Goal: Task Accomplishment & Management: Manage account settings

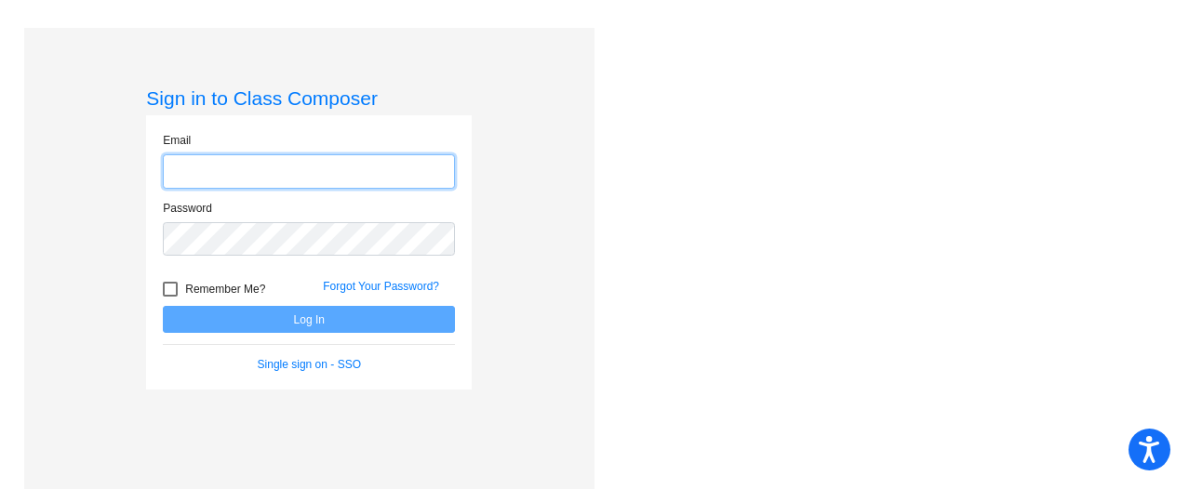
type input "[EMAIL_ADDRESS][DOMAIN_NAME]"
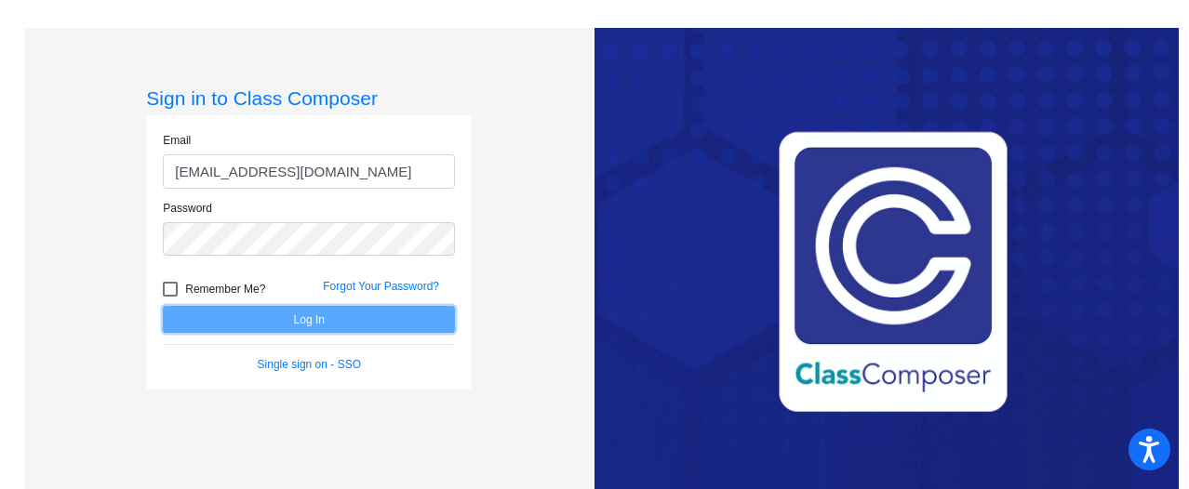
click at [229, 321] on button "Log In" at bounding box center [309, 319] width 292 height 27
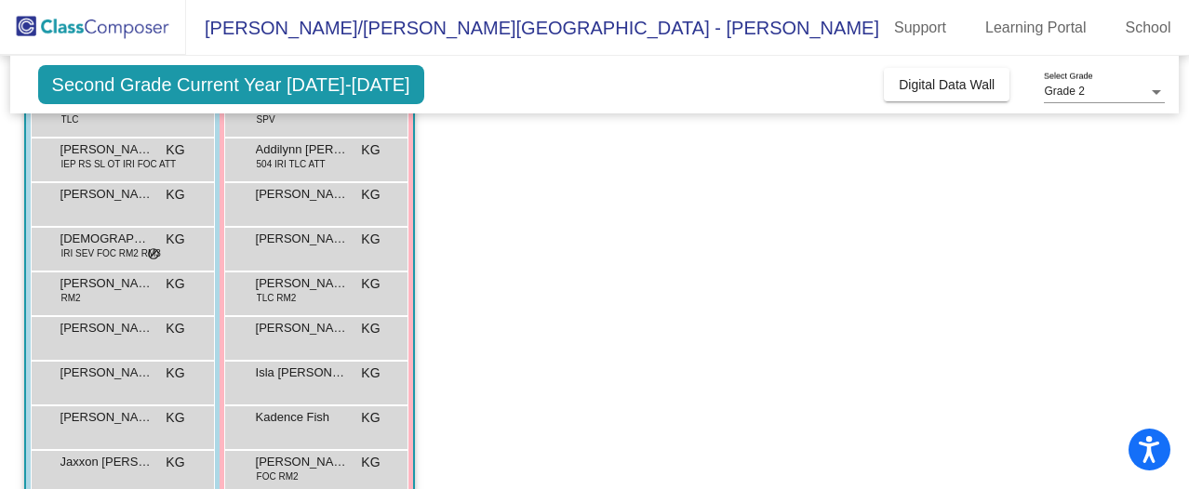
scroll to position [210, 0]
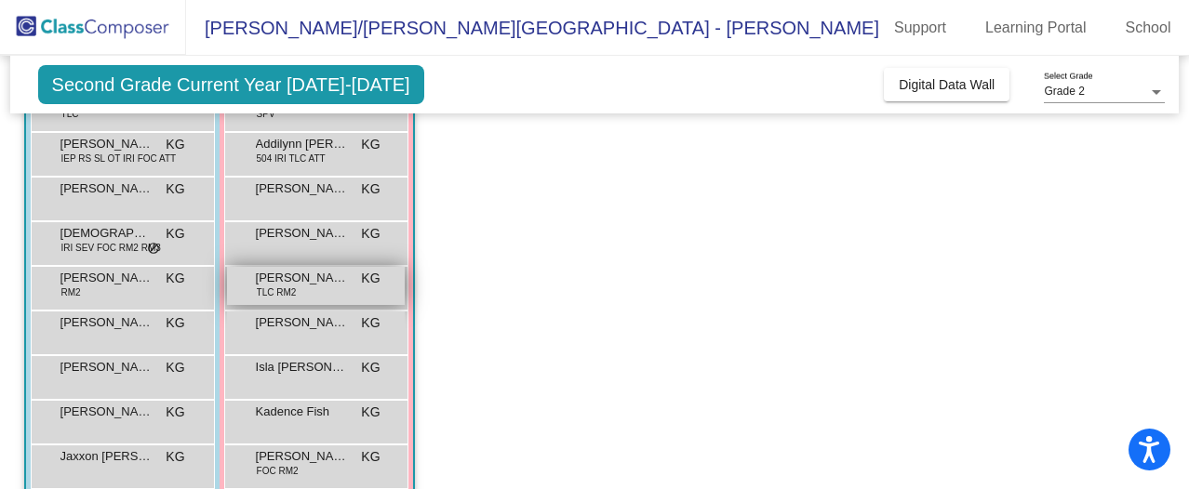
click at [327, 278] on span "[PERSON_NAME]" at bounding box center [302, 278] width 93 height 19
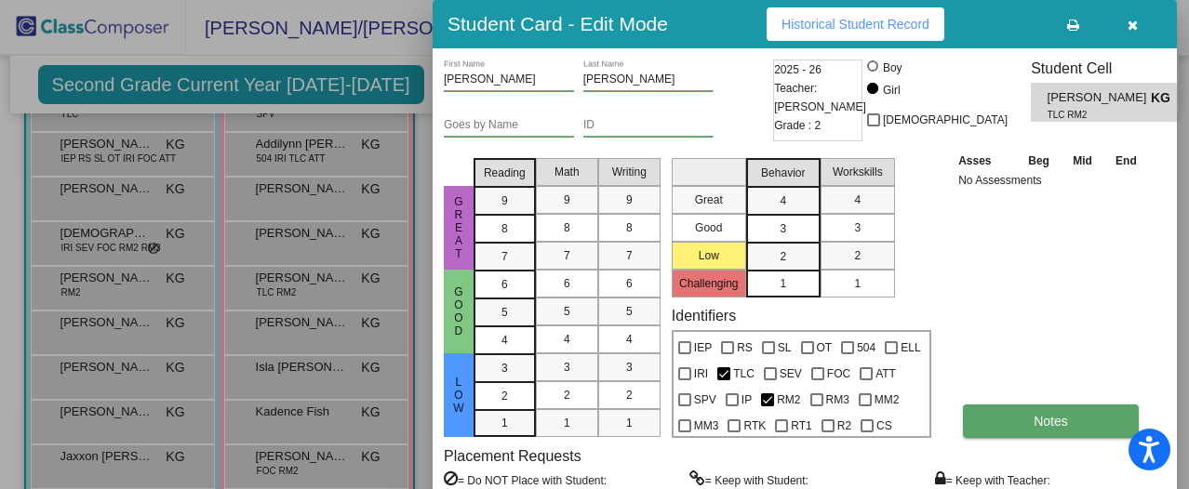
click at [1017, 410] on button "Notes" at bounding box center [1051, 421] width 176 height 33
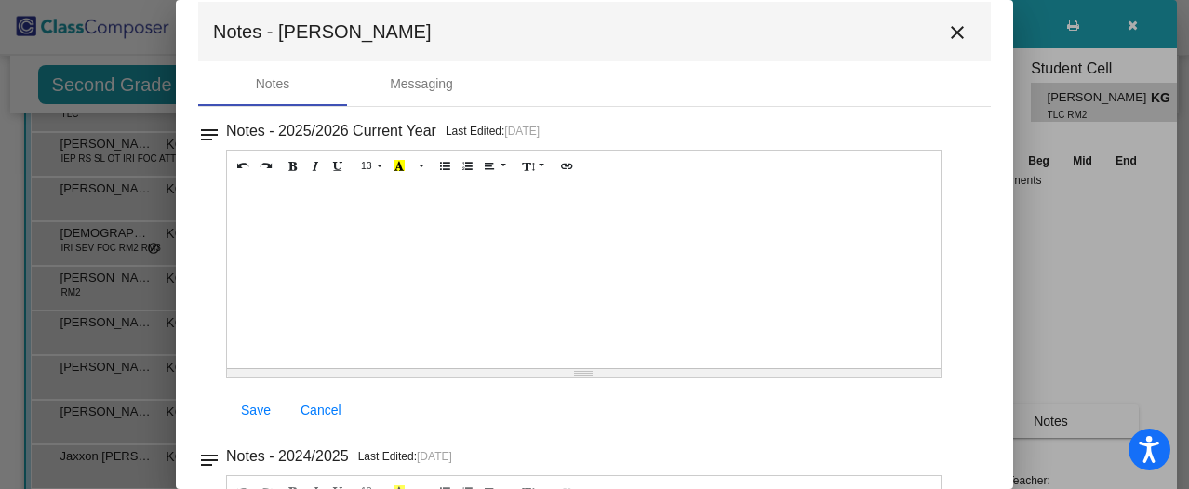
scroll to position [15, 0]
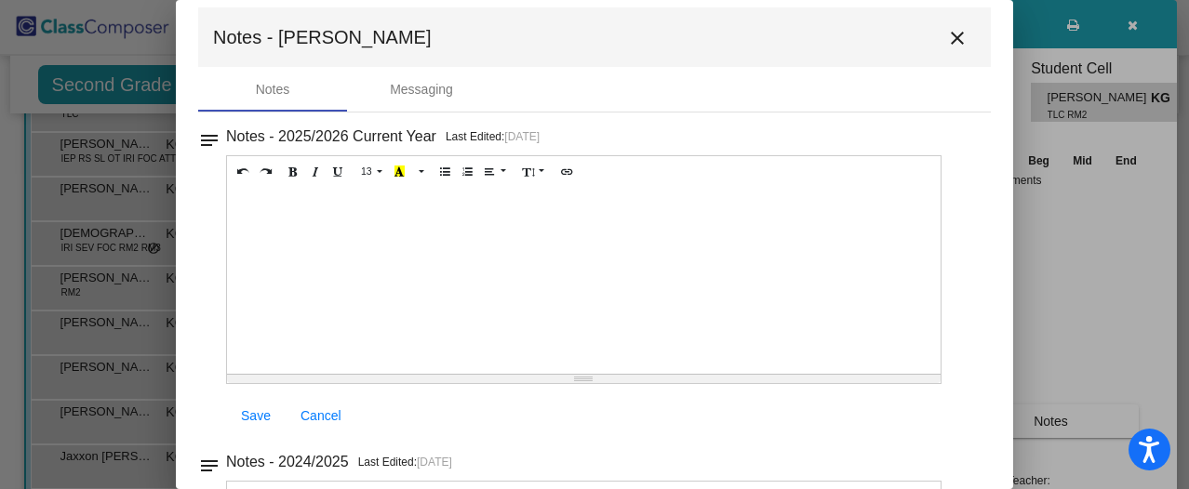
click at [946, 35] on mat-icon "close" at bounding box center [957, 38] width 22 height 22
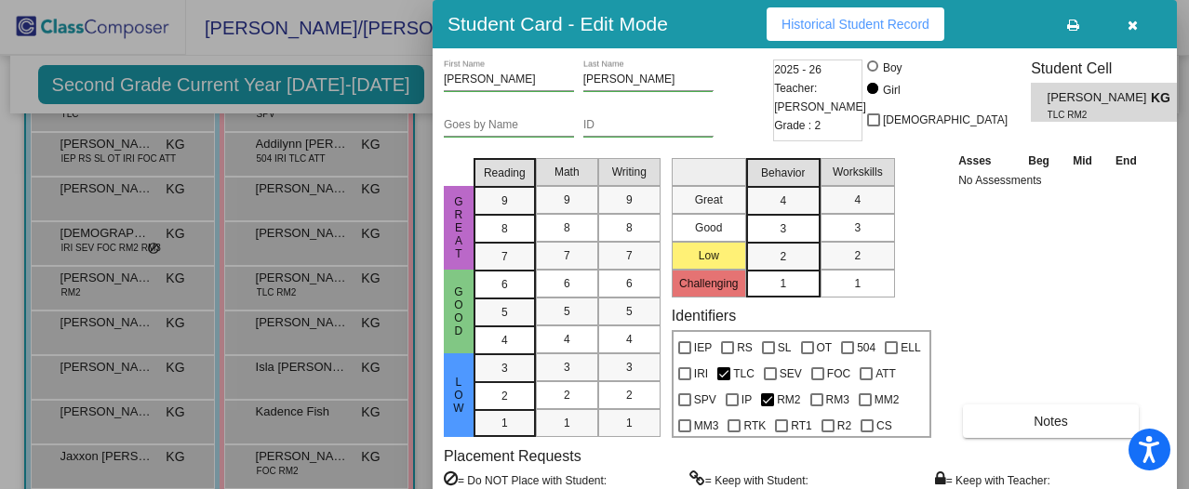
click at [1129, 25] on icon "button" at bounding box center [1132, 25] width 10 height 13
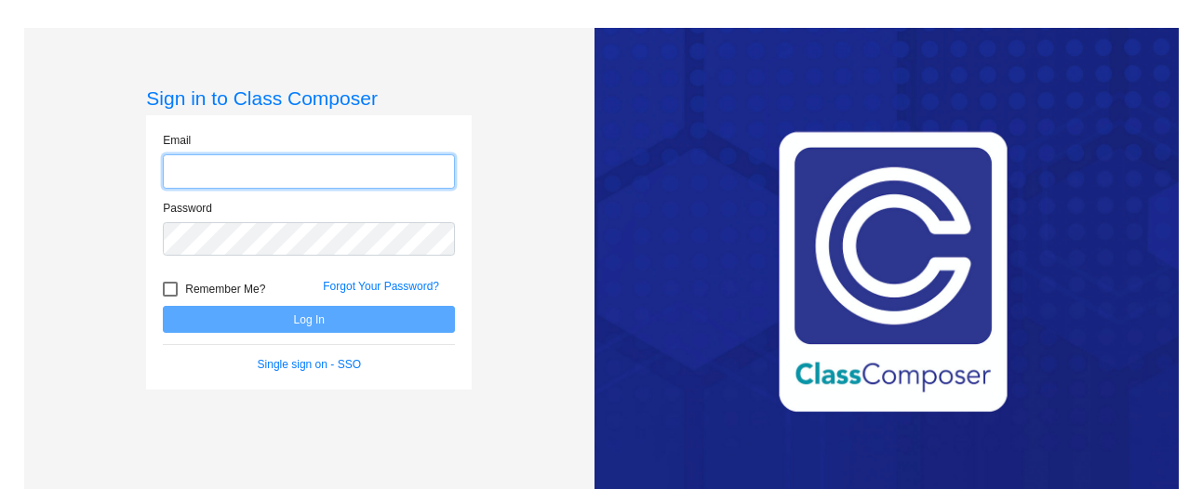
type input "[EMAIL_ADDRESS][DOMAIN_NAME]"
